Goal: Find specific page/section

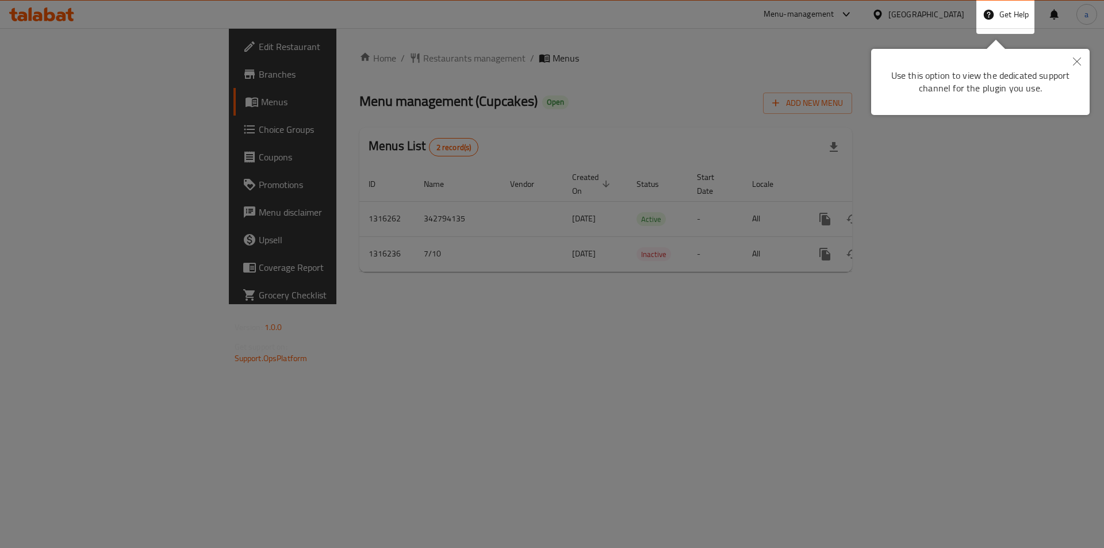
click at [1075, 61] on icon "Close" at bounding box center [1077, 62] width 8 height 8
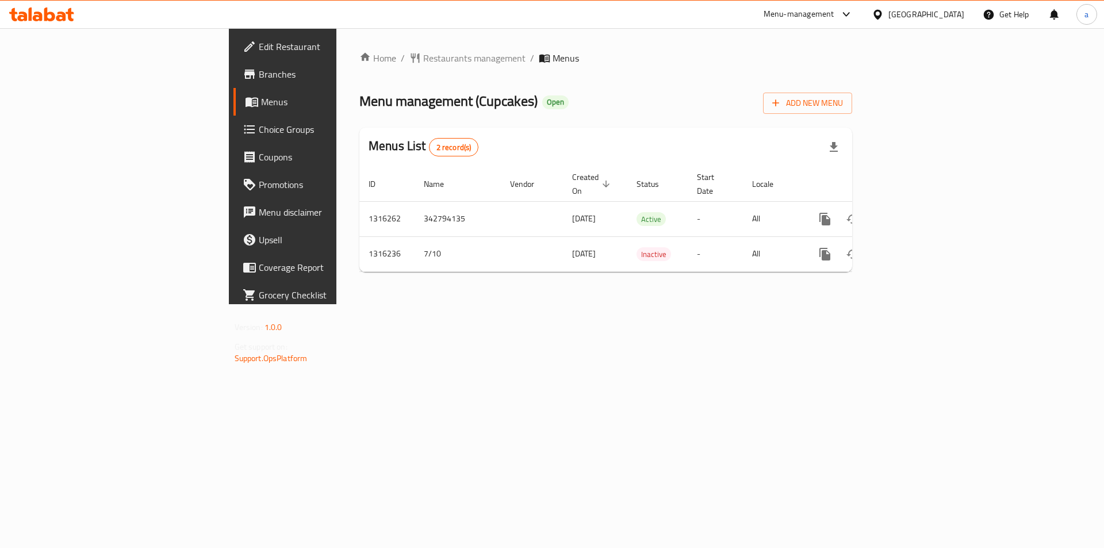
click at [948, 21] on div "Qatar" at bounding box center [918, 15] width 111 height 28
click at [947, 13] on div "Qatar" at bounding box center [927, 14] width 76 height 13
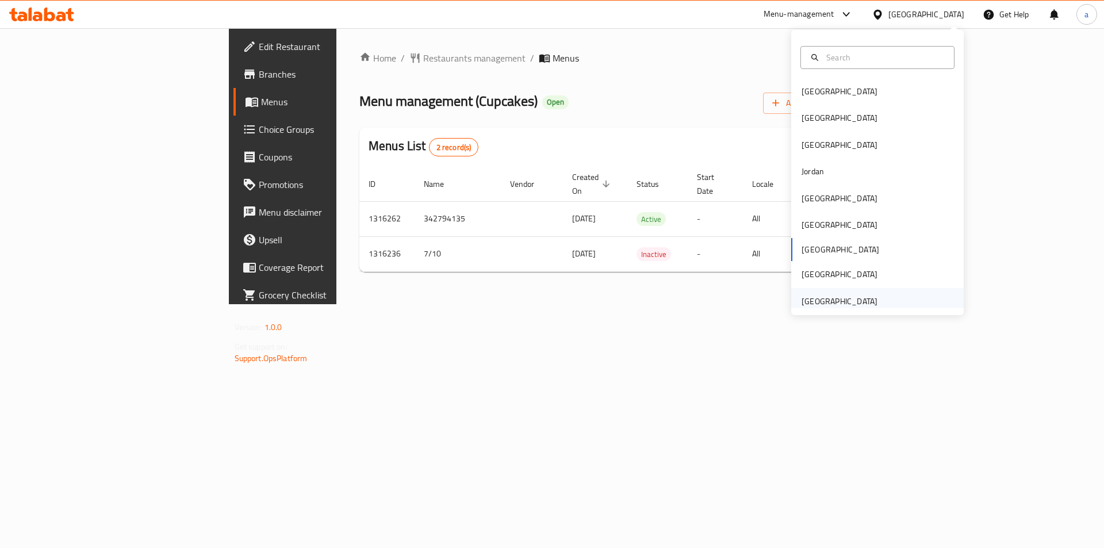
click at [846, 302] on div "[GEOGRAPHIC_DATA]" at bounding box center [840, 301] width 76 height 13
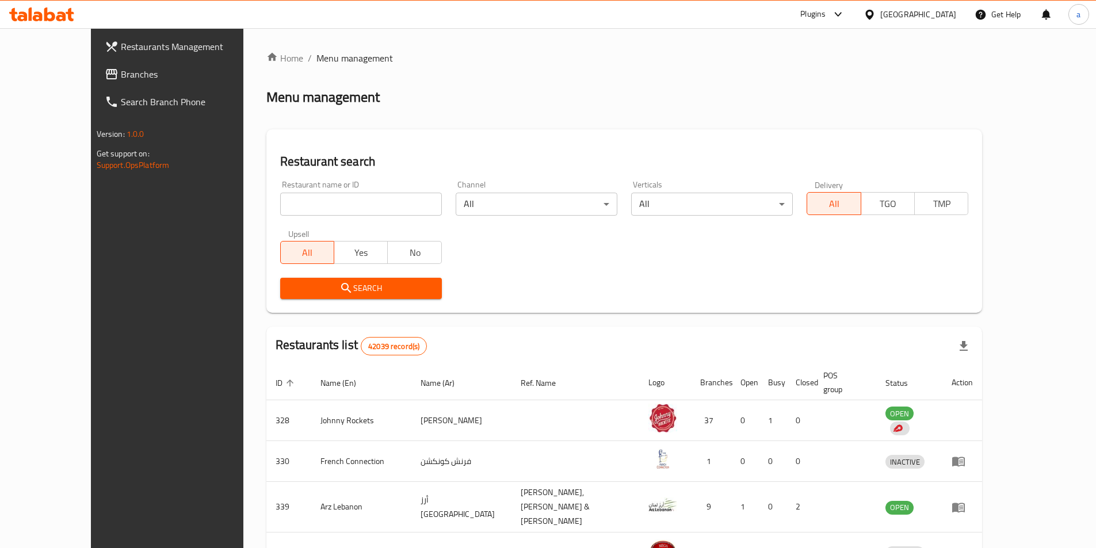
click at [346, 192] on div "Restaurant name or ID Restaurant name or ID" at bounding box center [361, 198] width 162 height 35
click at [95, 65] on link "Branches" at bounding box center [184, 74] width 178 height 28
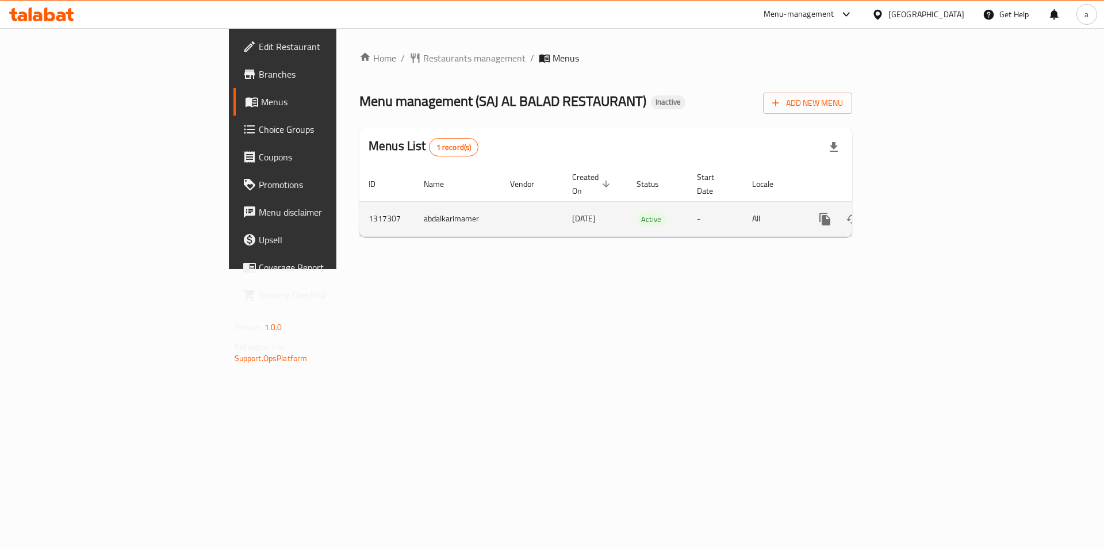
click at [915, 212] on icon "enhanced table" at bounding box center [908, 219] width 14 height 14
